Goal: Transaction & Acquisition: Purchase product/service

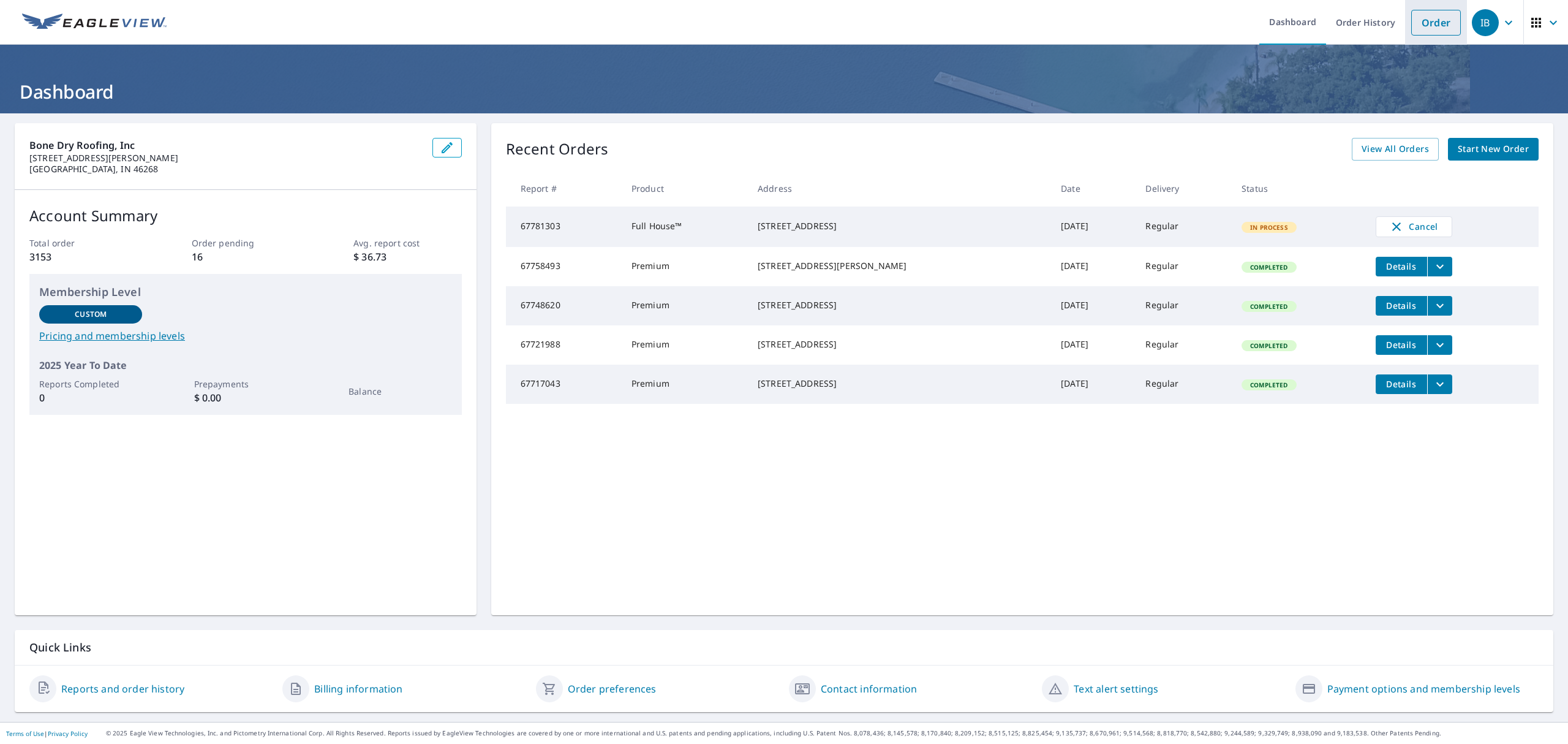
click at [1427, 26] on link "Order" at bounding box center [1436, 22] width 50 height 26
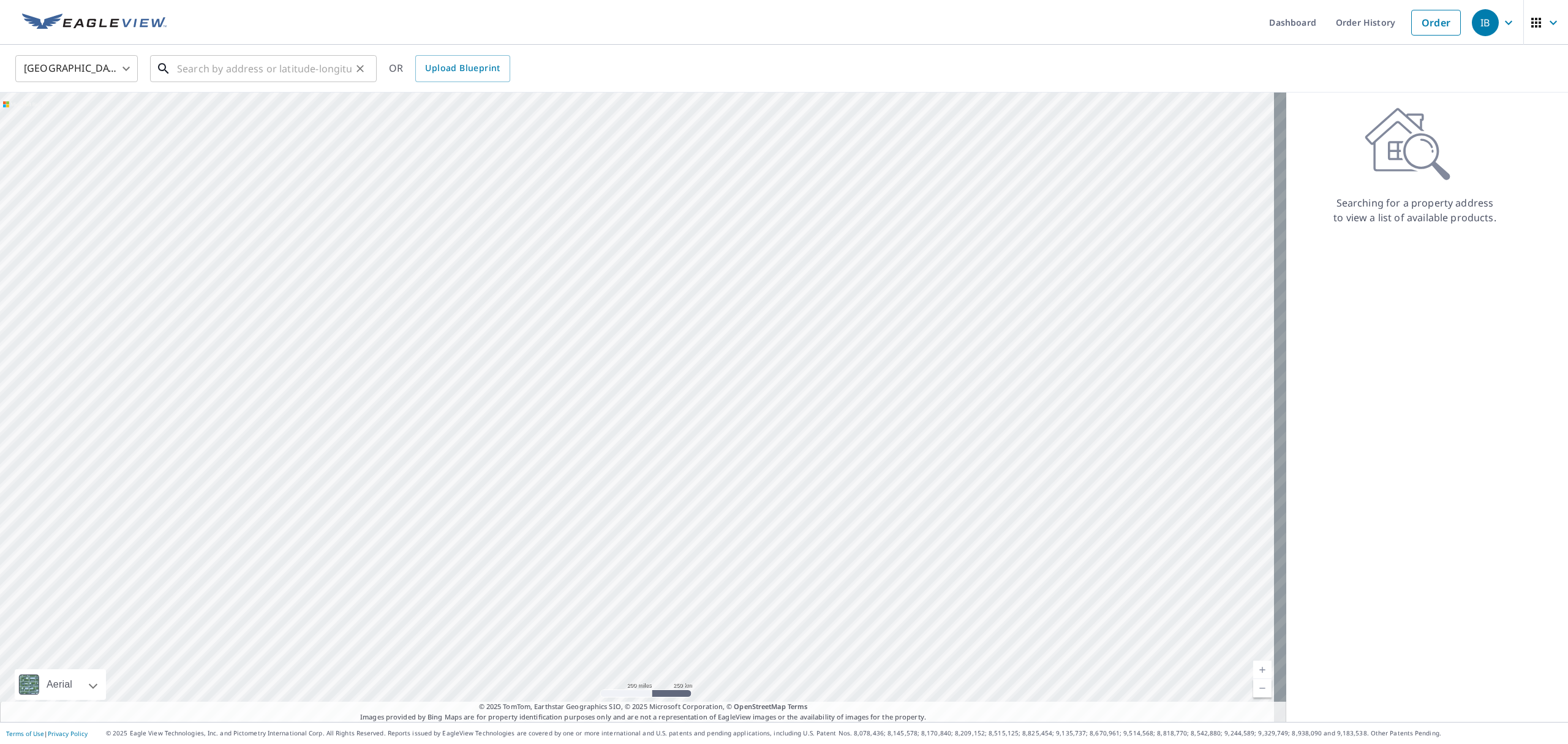
click at [262, 69] on input "text" at bounding box center [264, 68] width 175 height 34
click at [216, 114] on p "[GEOGRAPHIC_DATA], IN 46254" at bounding box center [271, 117] width 192 height 12
type input "[STREET_ADDRESS]"
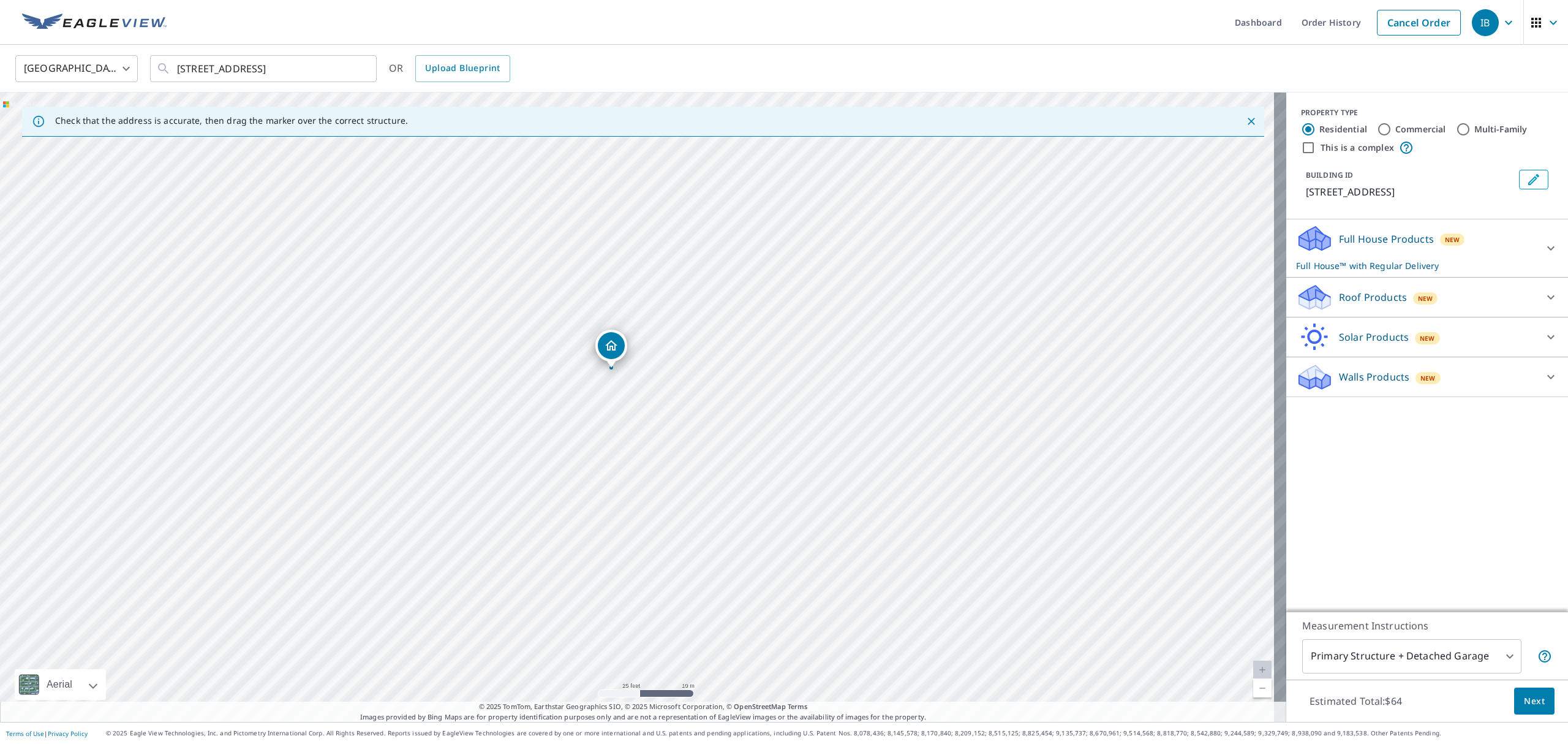
click at [1375, 297] on p "Roof Products" at bounding box center [1373, 297] width 68 height 15
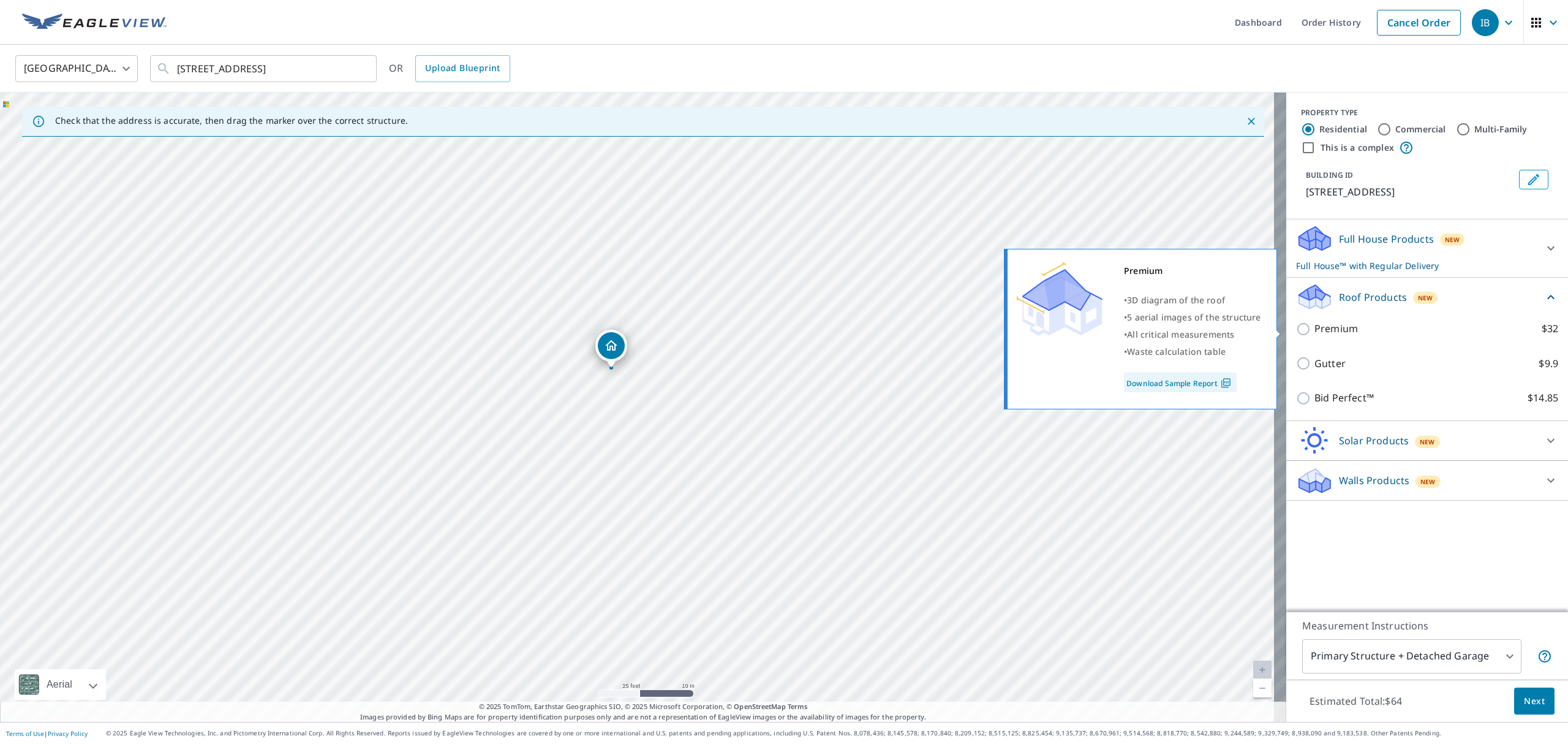
click at [1328, 333] on p "Premium" at bounding box center [1336, 328] width 43 height 15
click at [1314, 333] on input "Premium $32" at bounding box center [1305, 329] width 18 height 15
checkbox input "true"
checkbox input "false"
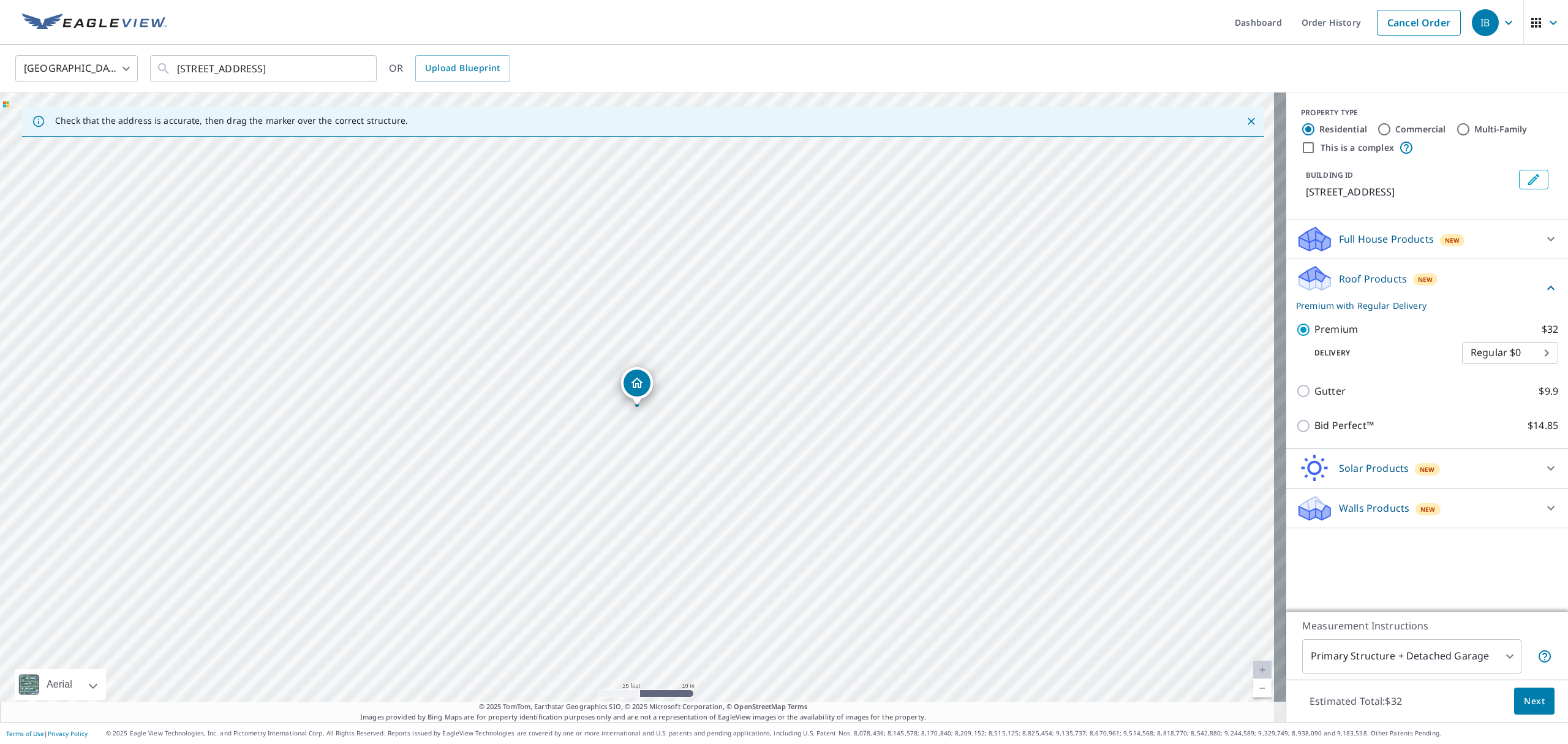
click at [1525, 703] on span "Next" at bounding box center [1534, 701] width 21 height 15
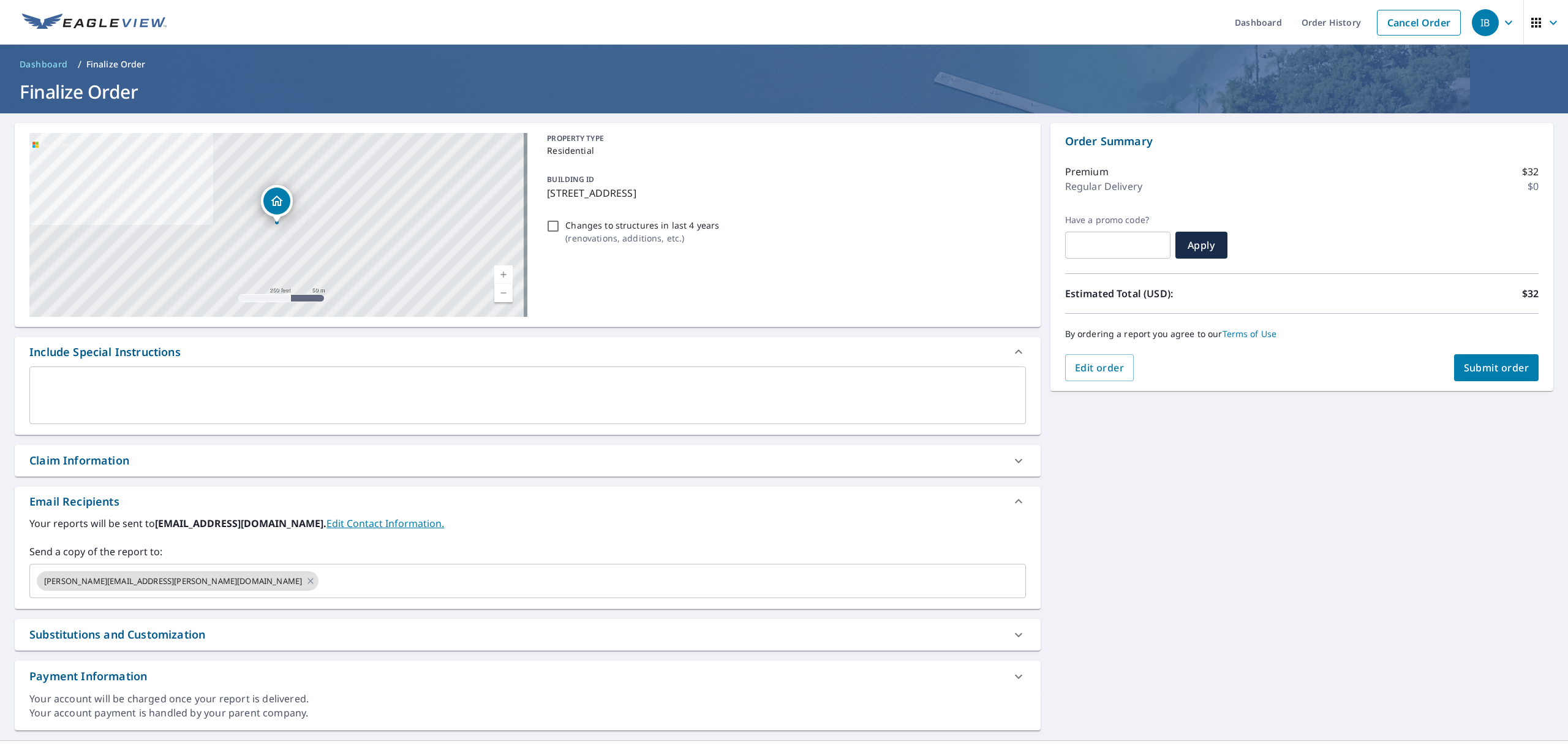
scroll to position [20, 0]
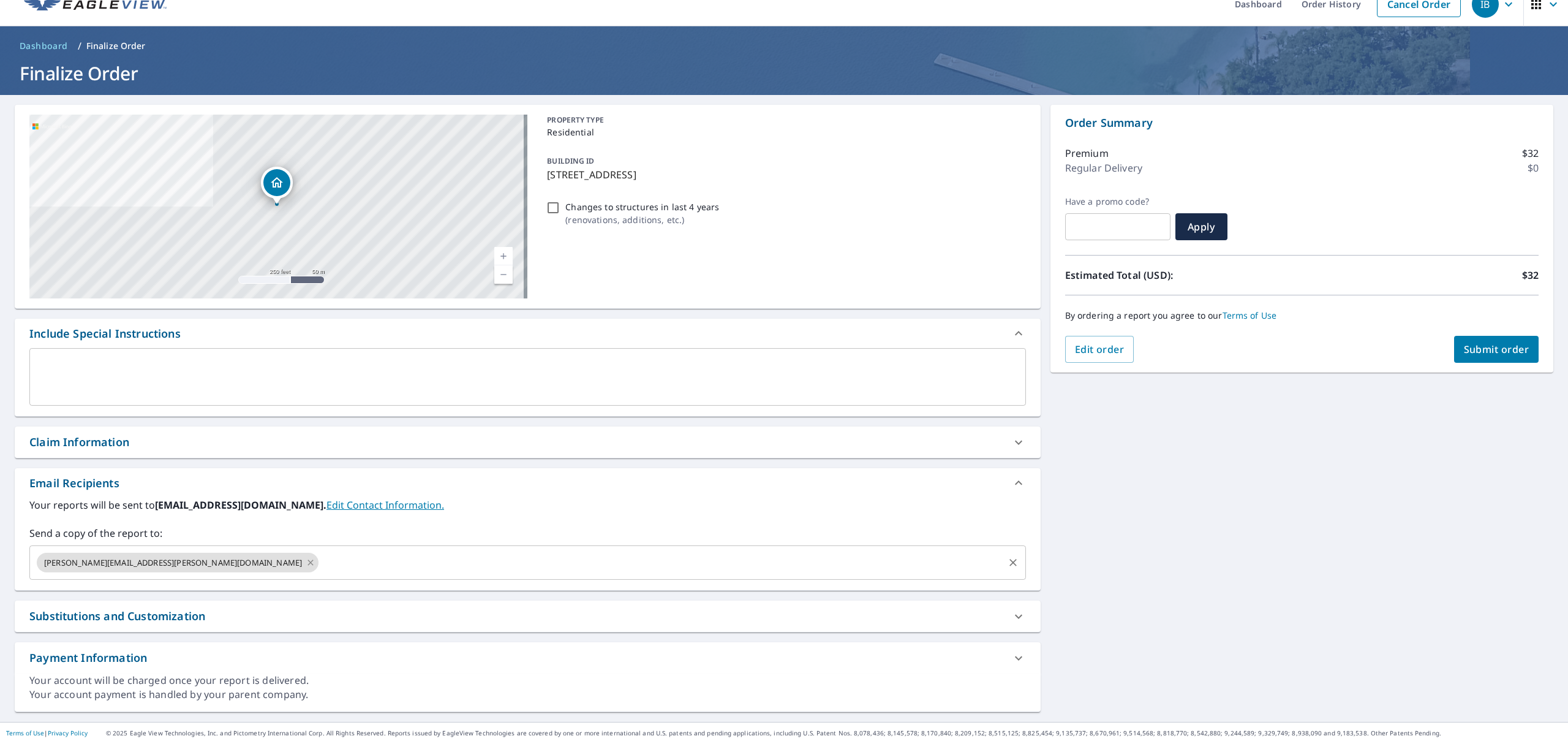
click at [306, 562] on icon at bounding box center [311, 562] width 10 height 13
checkbox input "true"
click at [184, 562] on input "text" at bounding box center [518, 562] width 967 height 23
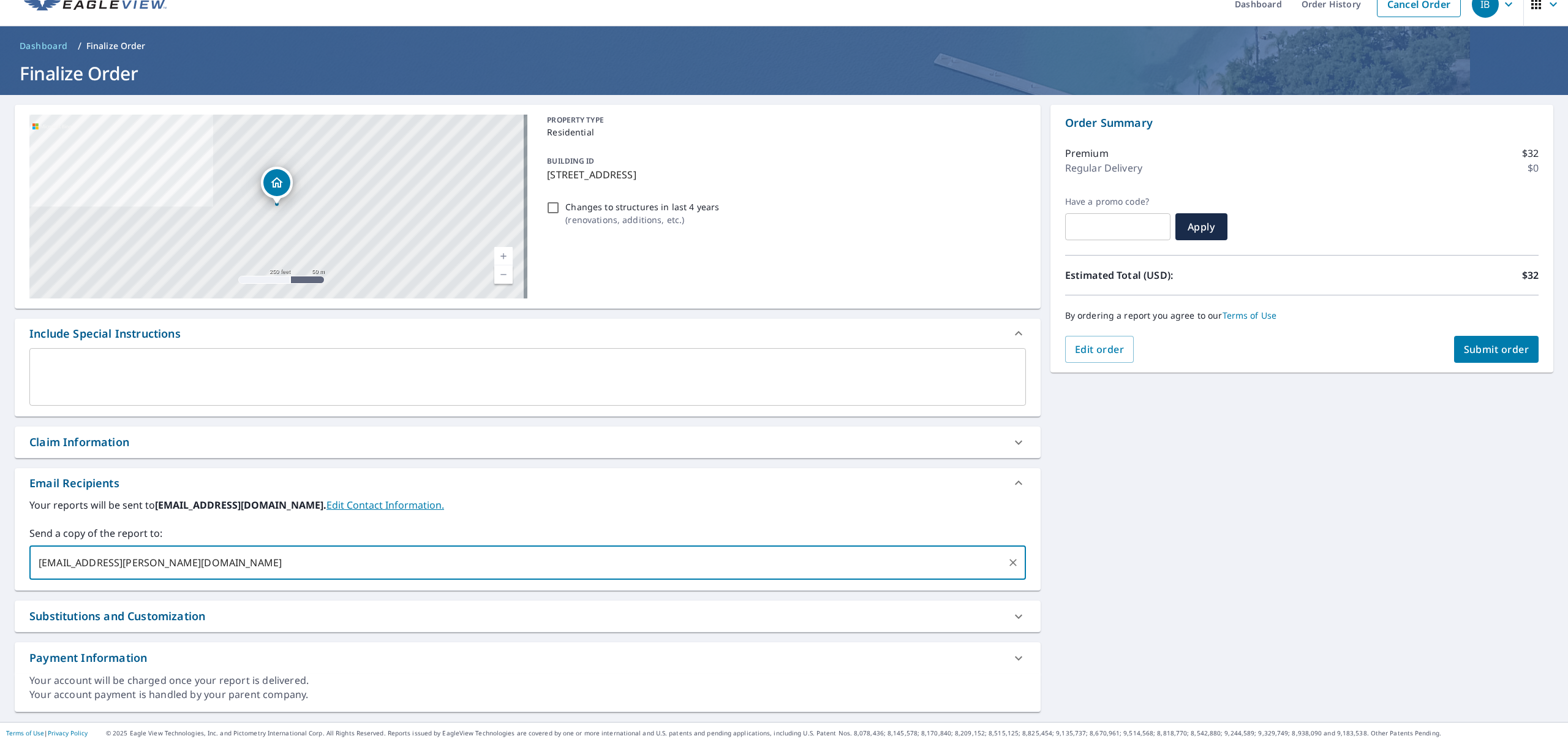
type input "[EMAIL_ADDRESS][PERSON_NAME][DOMAIN_NAME]"
click at [1502, 337] on button "Submit order" at bounding box center [1497, 349] width 85 height 27
checkbox input "true"
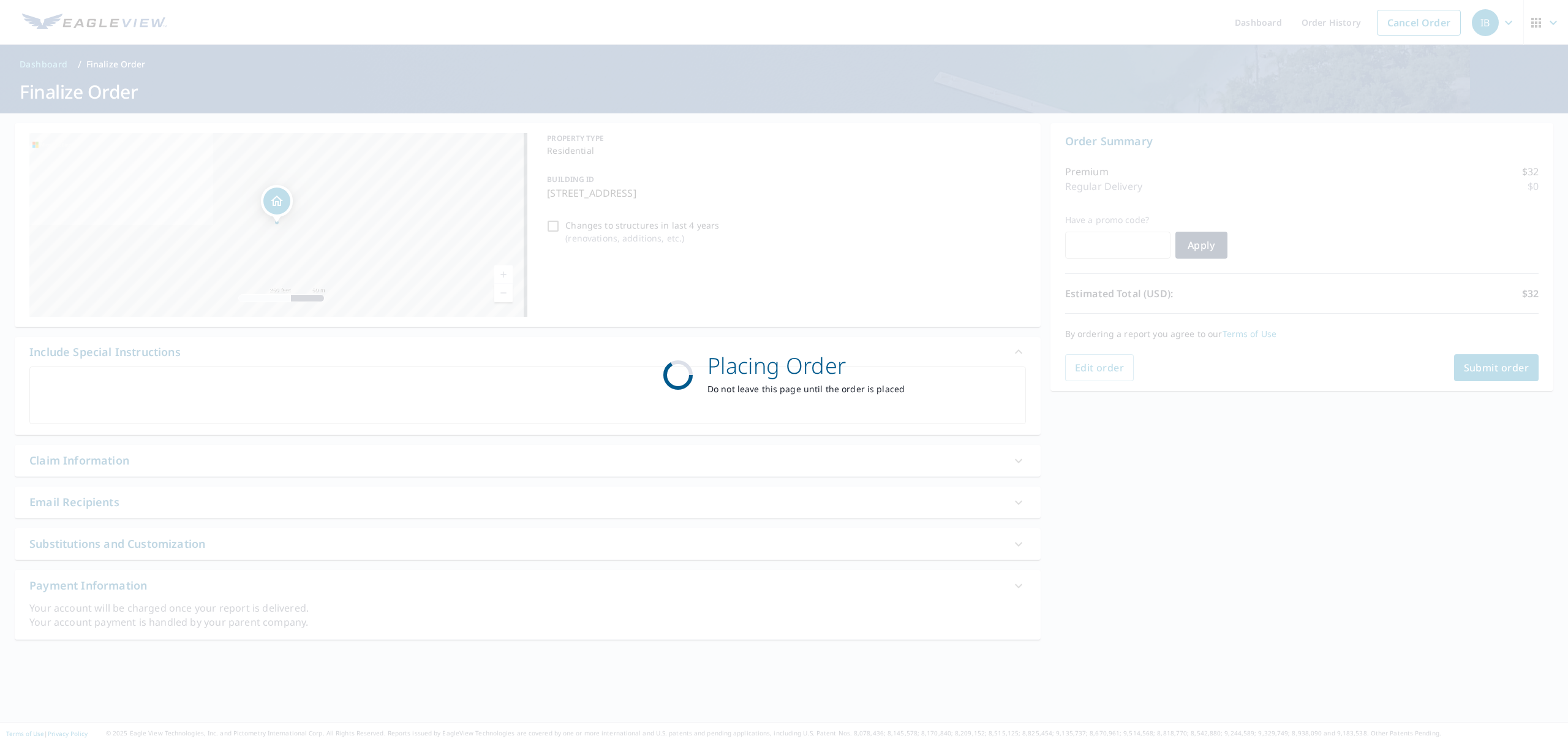
scroll to position [0, 0]
